Goal: Task Accomplishment & Management: Manage account settings

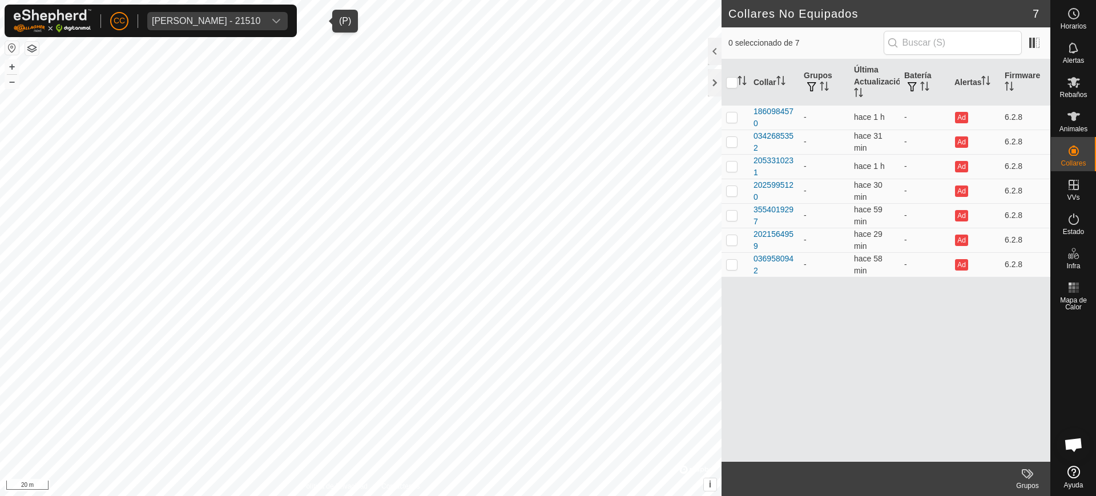
scroll to position [930, 0]
click at [260, 24] on div "[PERSON_NAME] - 21510" at bounding box center [206, 21] width 108 height 9
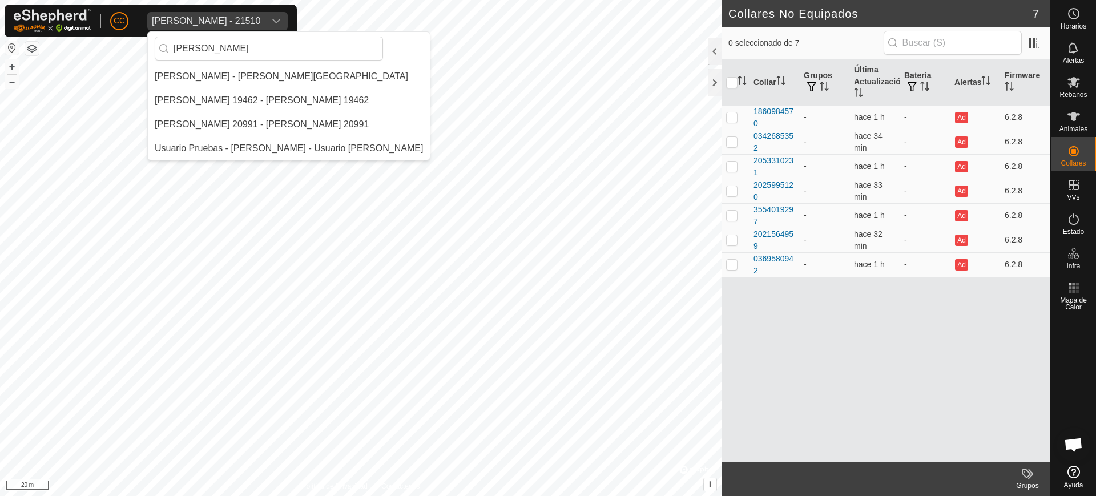
scroll to position [0, 0]
type input "[PERSON_NAME]"
click at [349, 82] on li "[PERSON_NAME] - [PERSON_NAME][GEOGRAPHIC_DATA]" at bounding box center [289, 76] width 282 height 23
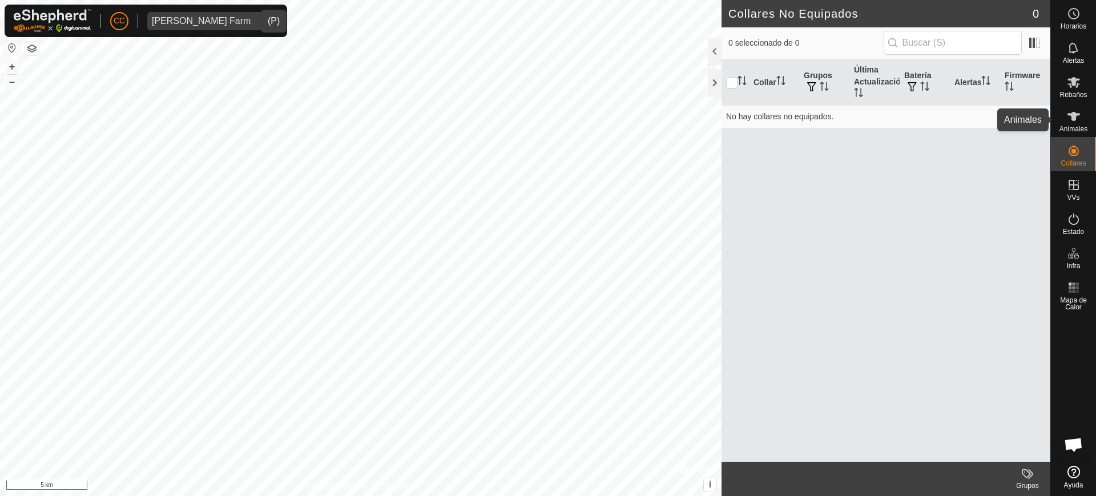
click at [1078, 128] on span "Animales" at bounding box center [1073, 129] width 28 height 7
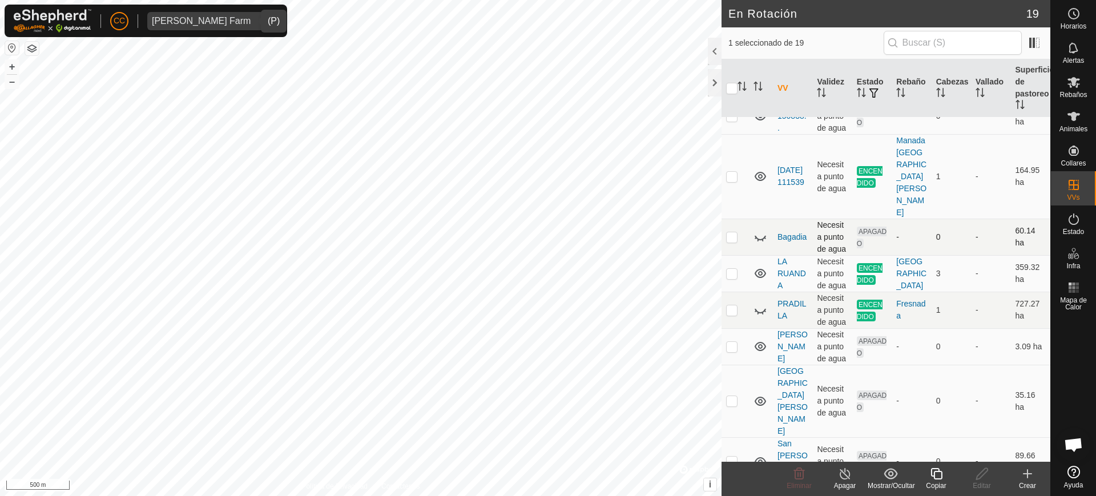
scroll to position [504, 0]
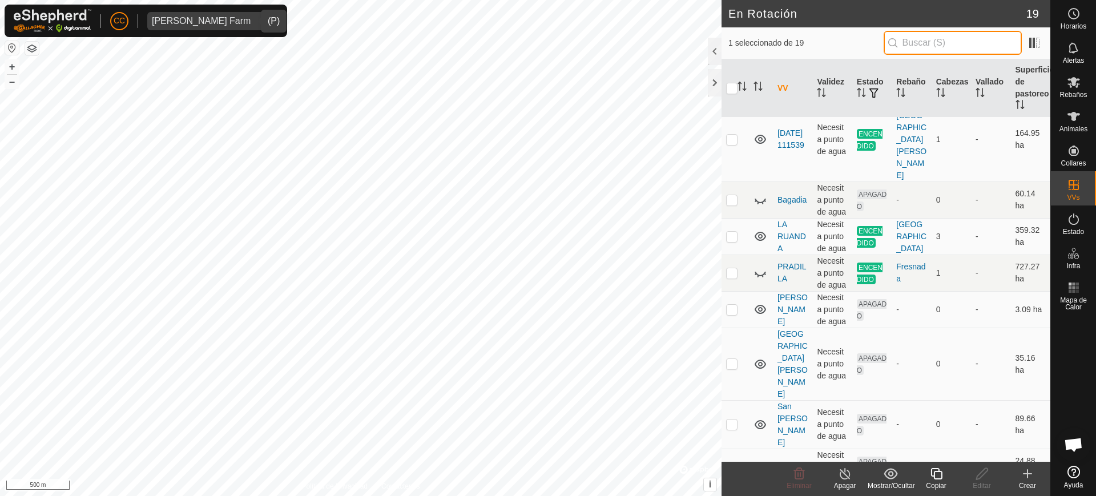
click at [919, 46] on input "text" at bounding box center [952, 43] width 138 height 24
click at [733, 275] on p-checkbox at bounding box center [731, 272] width 11 height 9
checkbox input "true"
click at [1075, 126] on span "Animales" at bounding box center [1073, 129] width 28 height 7
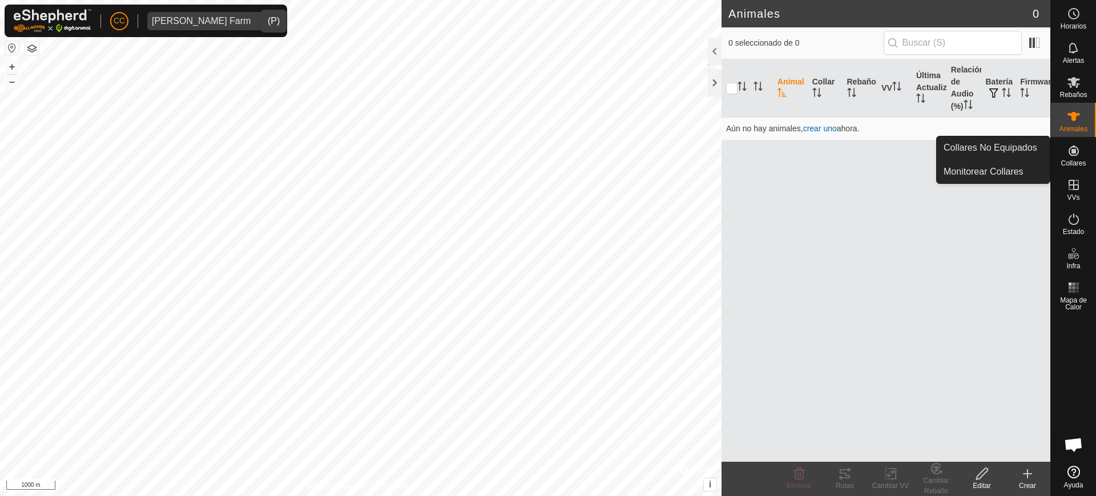
click at [1067, 157] on es-neckbands-svg-icon at bounding box center [1073, 151] width 21 height 18
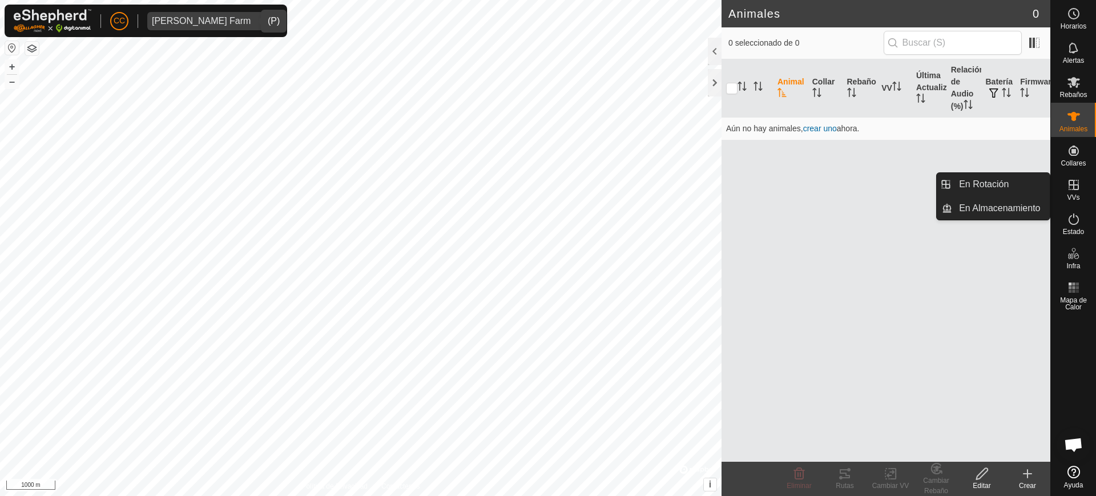
click at [1073, 186] on icon at bounding box center [1073, 185] width 10 height 10
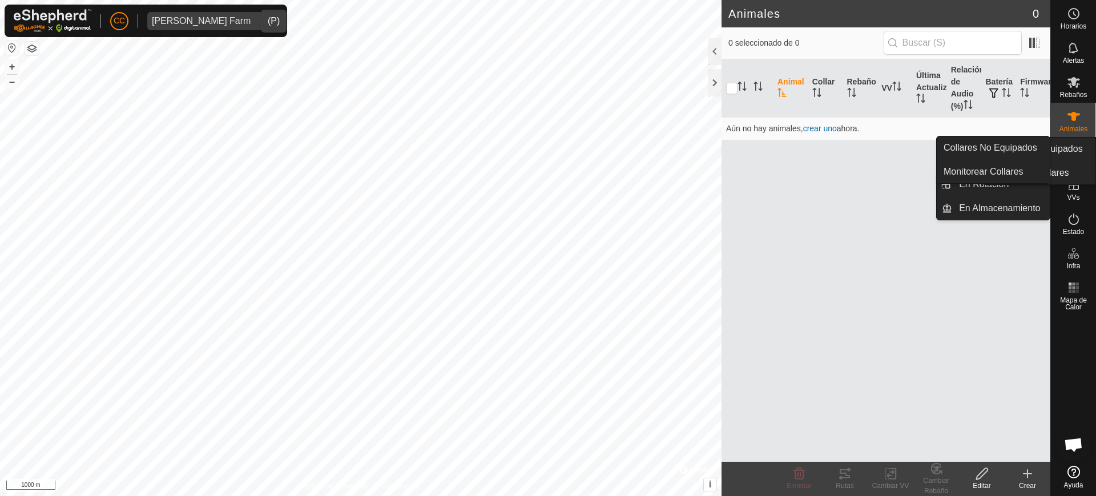
click at [1070, 160] on span "Collares" at bounding box center [1072, 163] width 25 height 7
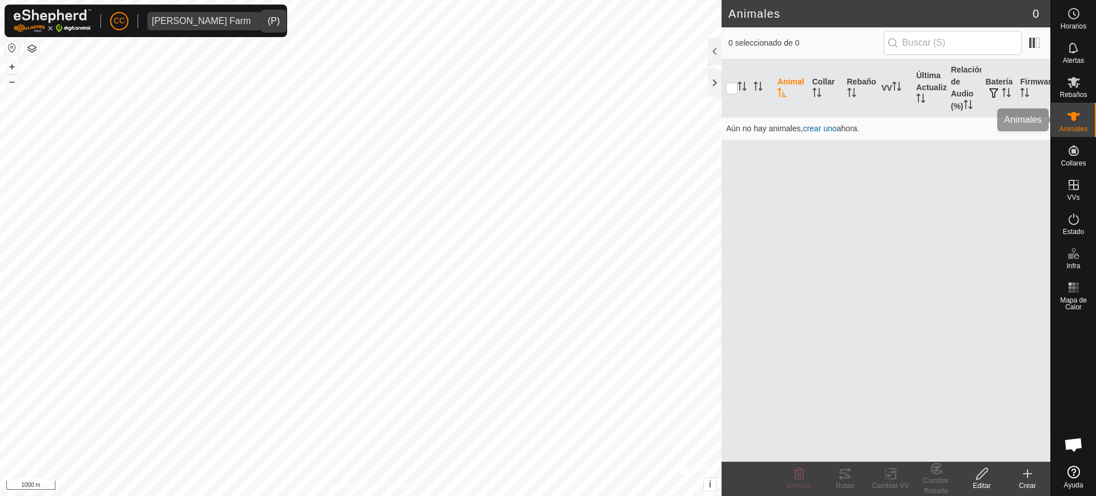
click at [1070, 114] on icon at bounding box center [1073, 116] width 13 height 9
click at [122, 18] on span "CC" at bounding box center [119, 21] width 11 height 12
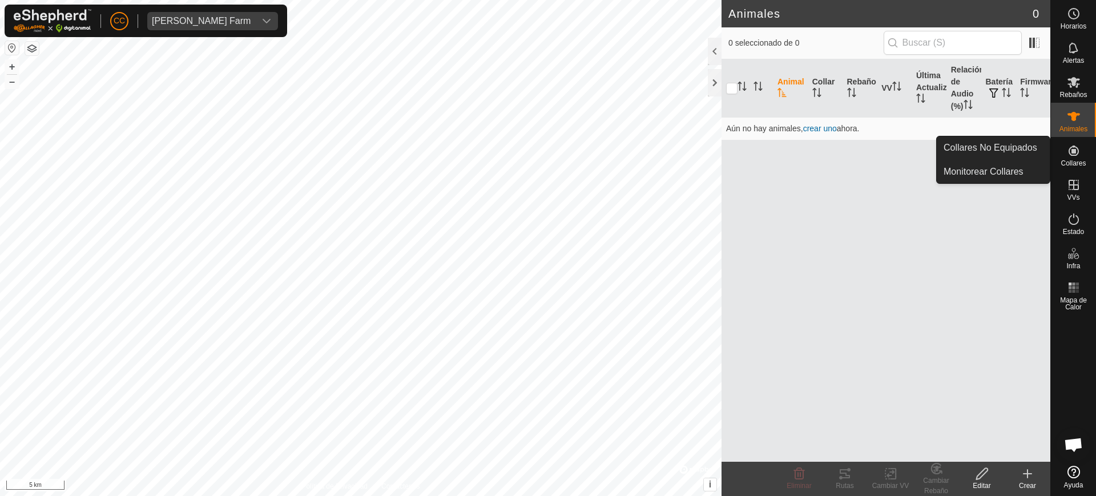
drag, startPoint x: 1073, startPoint y: 168, endPoint x: 1074, endPoint y: 161, distance: 7.1
click at [1074, 161] on span "Collares" at bounding box center [1072, 163] width 25 height 7
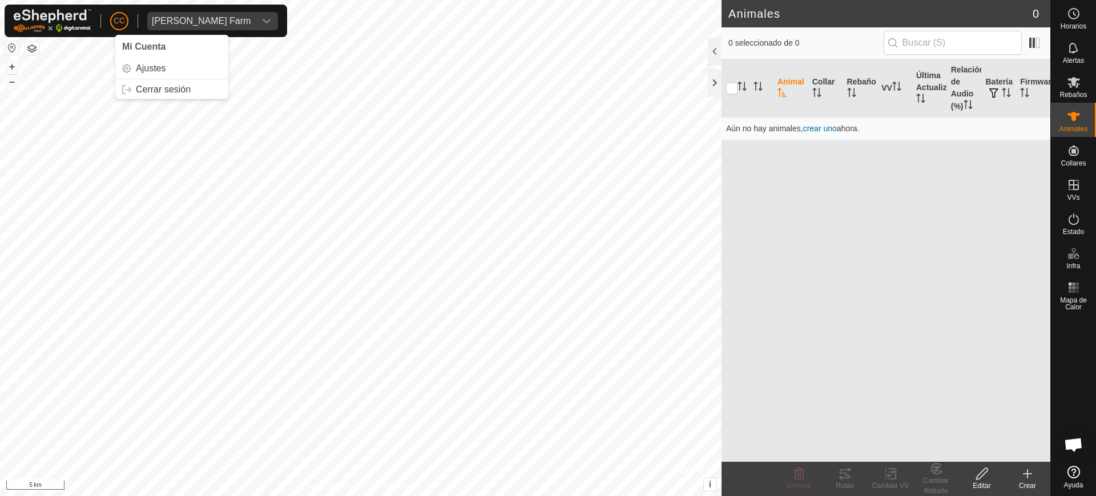
click at [118, 13] on p-avatar "CC" at bounding box center [119, 21] width 18 height 18
click at [175, 87] on link "Cerrar sesión" at bounding box center [171, 89] width 113 height 18
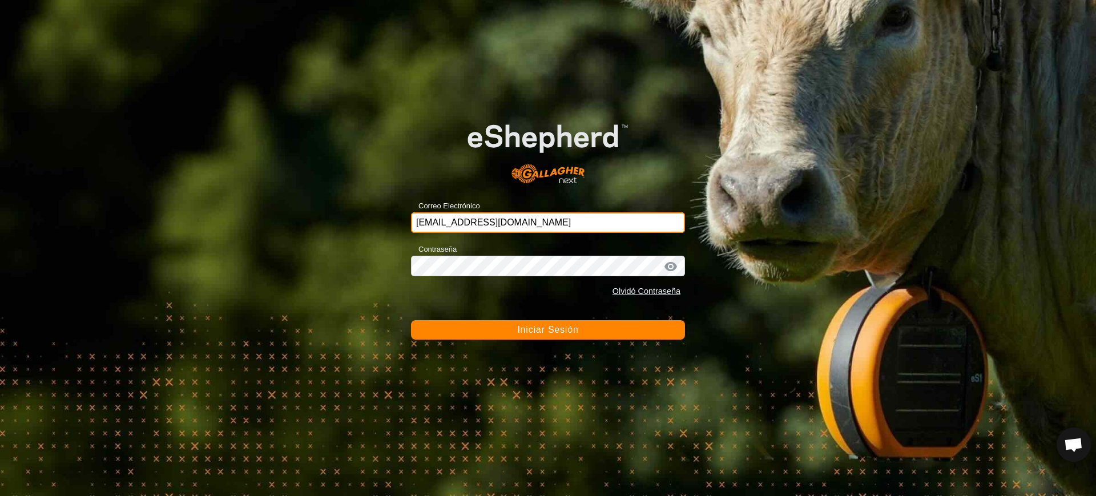
drag, startPoint x: 528, startPoint y: 222, endPoint x: 318, endPoint y: 186, distance: 213.0
click at [328, 189] on div "Correo Electrónico [EMAIL_ADDRESS][DOMAIN_NAME] Contraseña Olvidó Contraseña In…" at bounding box center [548, 248] width 1096 height 496
type input "a"
type input "[EMAIL_ADDRESS][DOMAIN_NAME]"
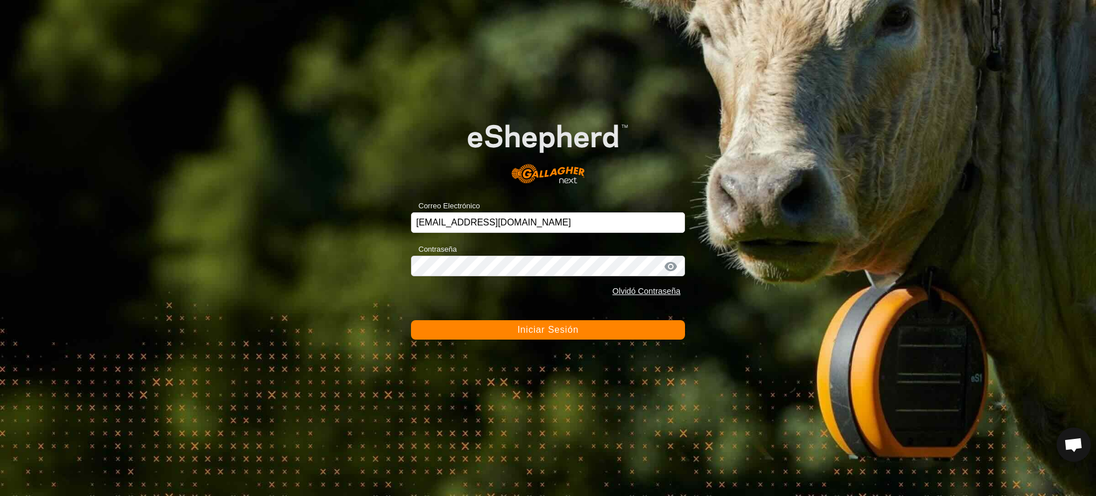
click at [411, 320] on button "Iniciar Sesión" at bounding box center [548, 329] width 274 height 19
